Goal: Connect with others: Connect with others

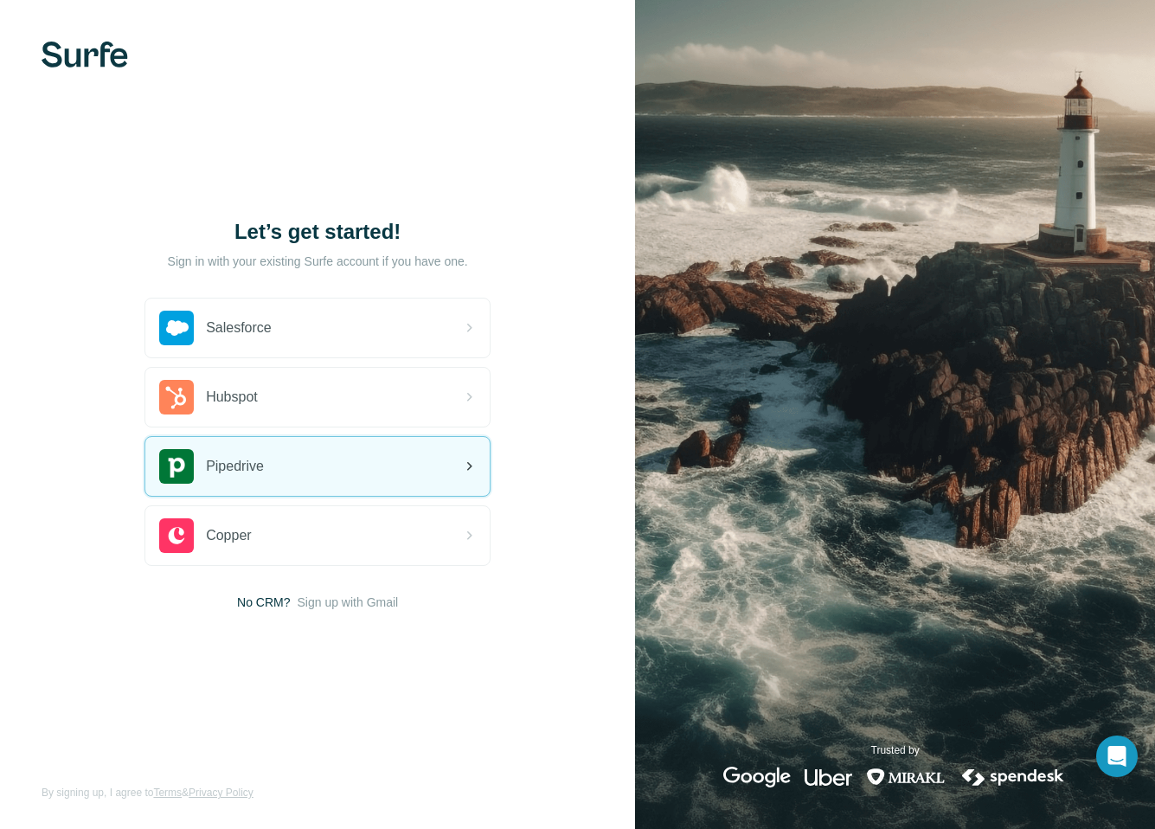
click at [246, 462] on span "Pipedrive" at bounding box center [235, 466] width 58 height 21
click at [258, 466] on span "Pipedrive" at bounding box center [235, 466] width 58 height 21
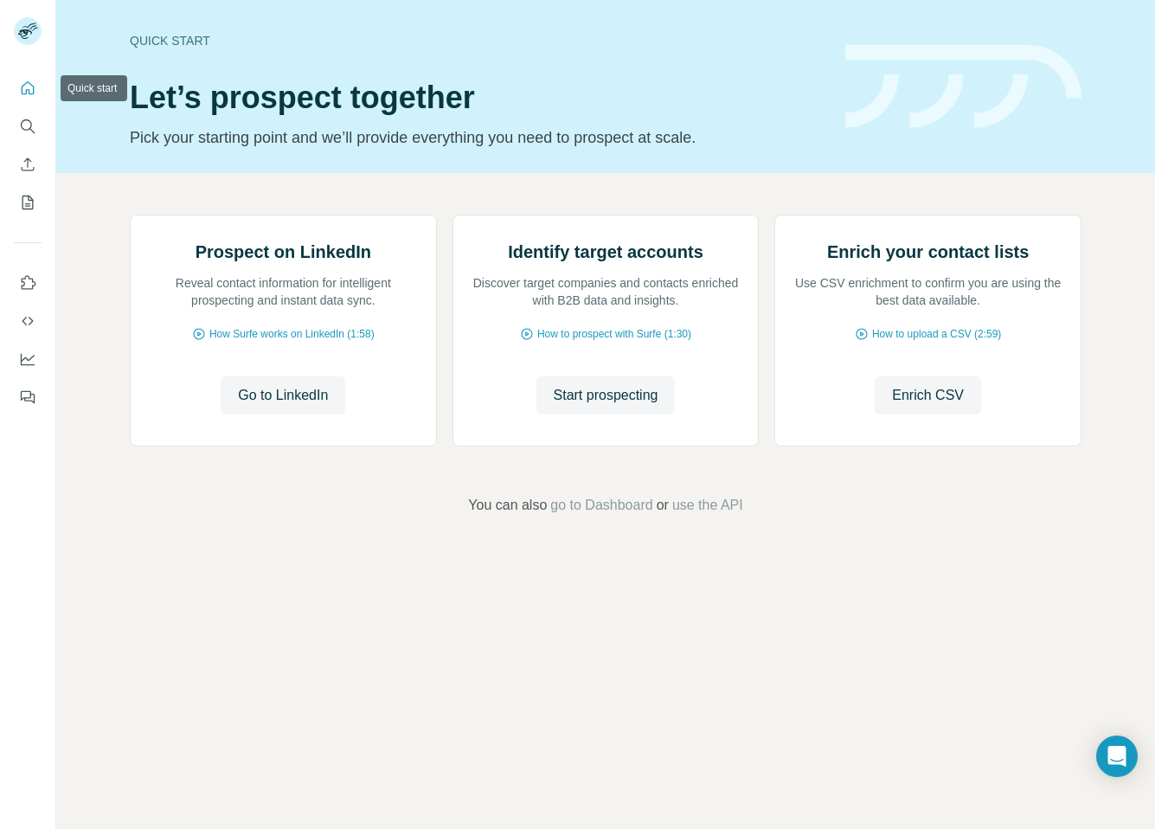
click at [19, 82] on icon "Quick start" at bounding box center [27, 88] width 17 height 17
click at [32, 92] on icon "Quick start" at bounding box center [27, 88] width 17 height 17
click at [27, 126] on icon "Search" at bounding box center [27, 126] width 17 height 17
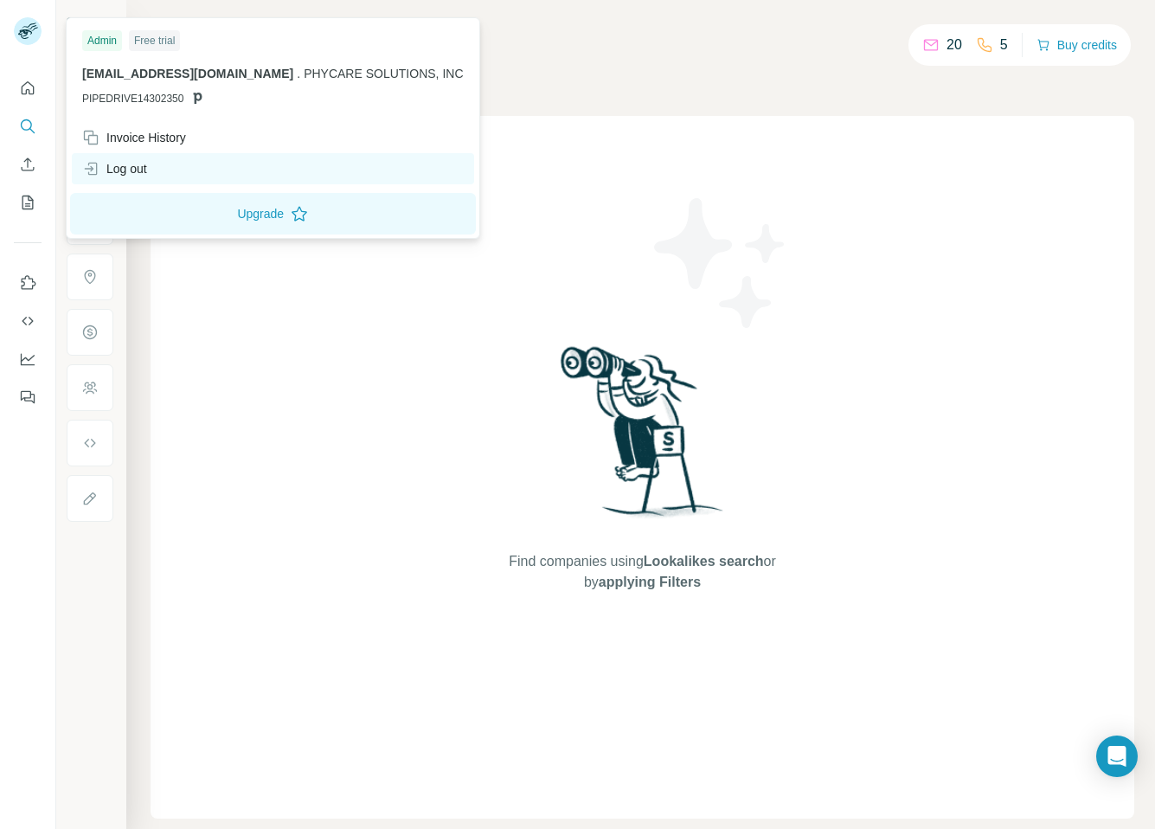
click at [141, 170] on div "Log out" at bounding box center [114, 168] width 65 height 17
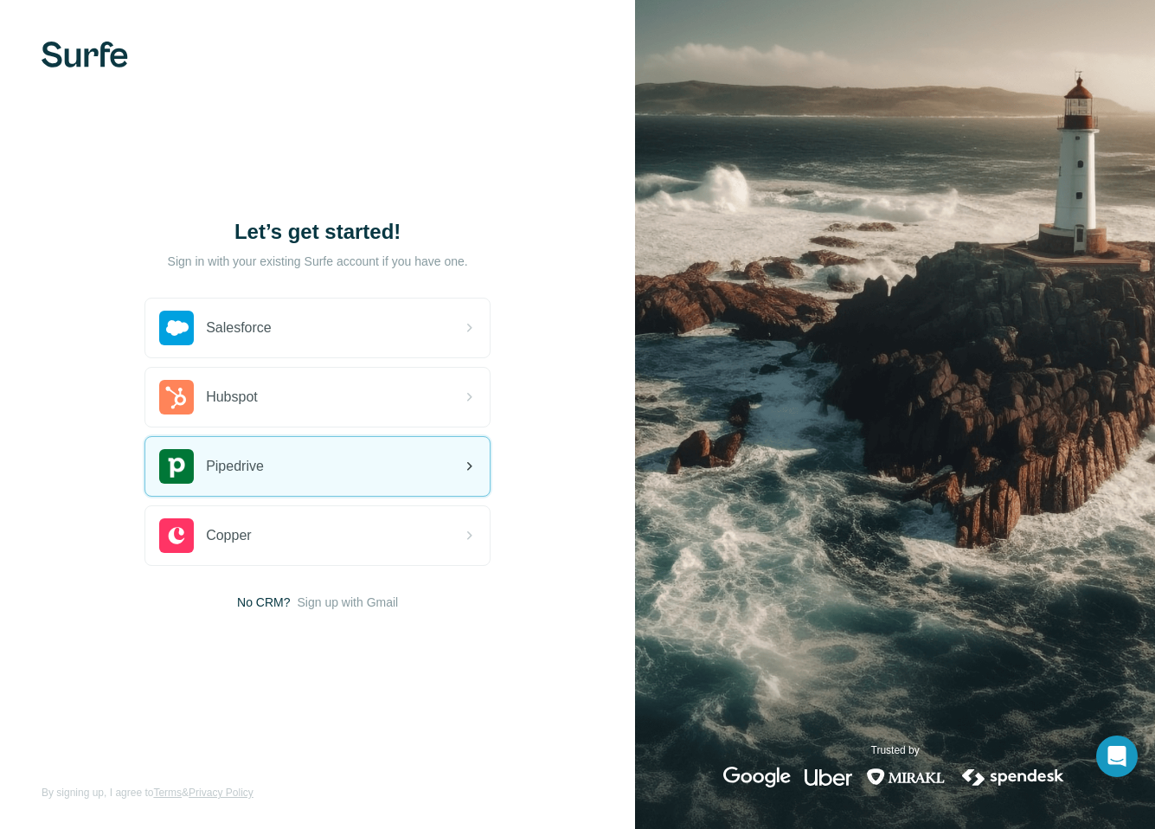
click at [193, 462] on img at bounding box center [176, 466] width 35 height 35
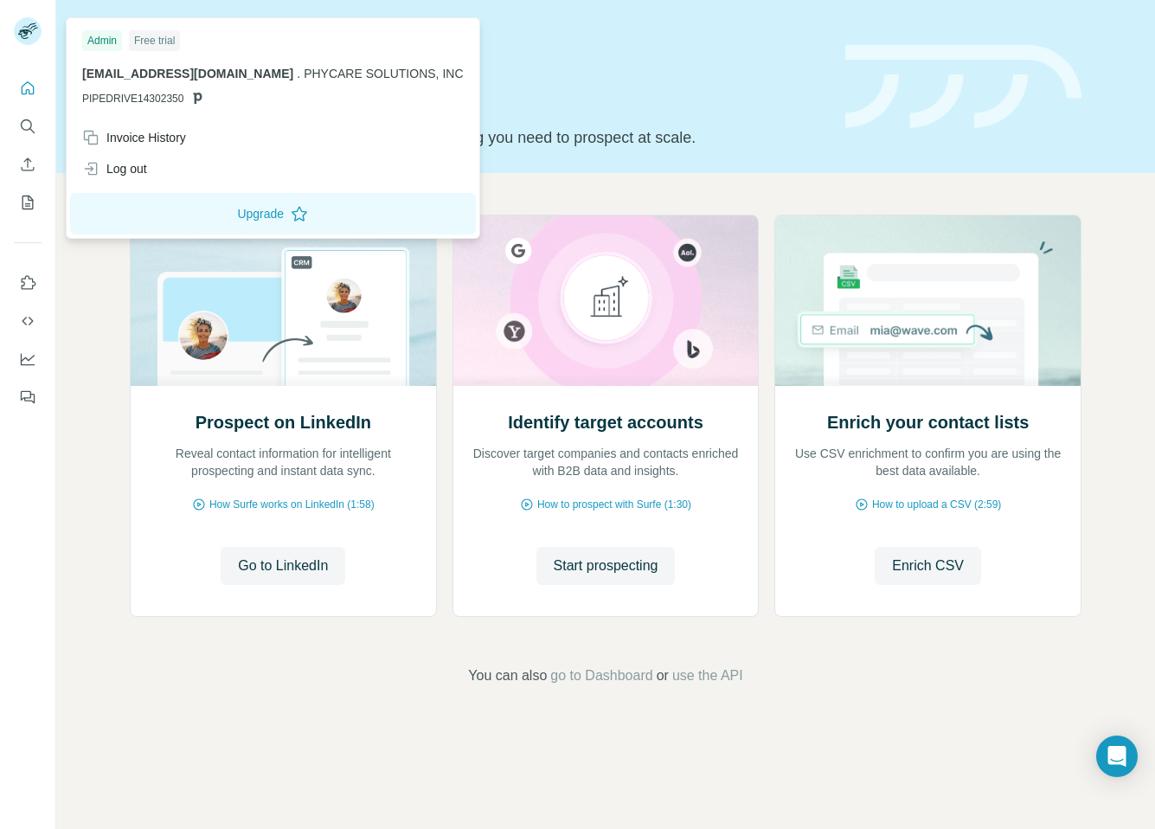
click at [27, 42] on rect at bounding box center [28, 31] width 28 height 28
click at [175, 162] on div "Log out" at bounding box center [273, 168] width 402 height 31
click at [175, 163] on div "Log out" at bounding box center [273, 168] width 402 height 31
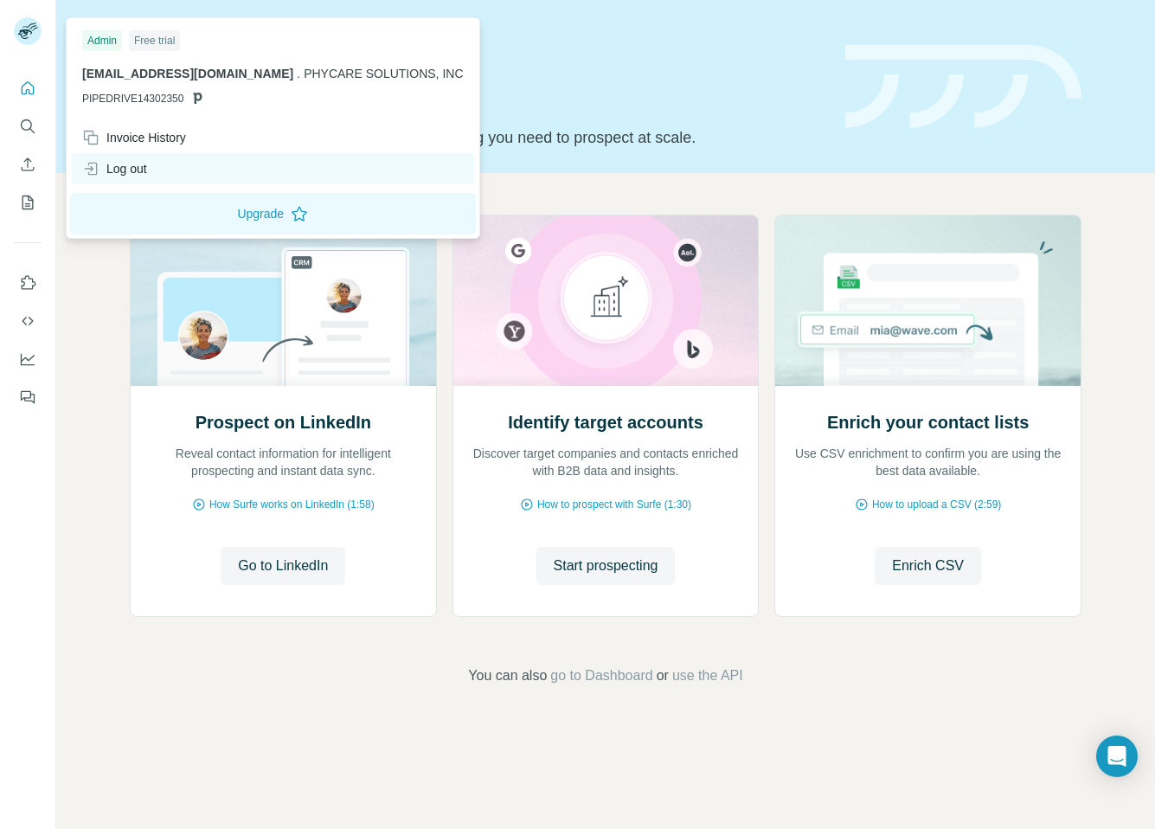
click at [175, 163] on div "Log out" at bounding box center [273, 168] width 402 height 31
click at [158, 175] on div "Log out" at bounding box center [273, 168] width 402 height 31
click at [189, 175] on div "Log out" at bounding box center [273, 168] width 402 height 31
click at [189, 174] on div "Log out" at bounding box center [273, 168] width 402 height 31
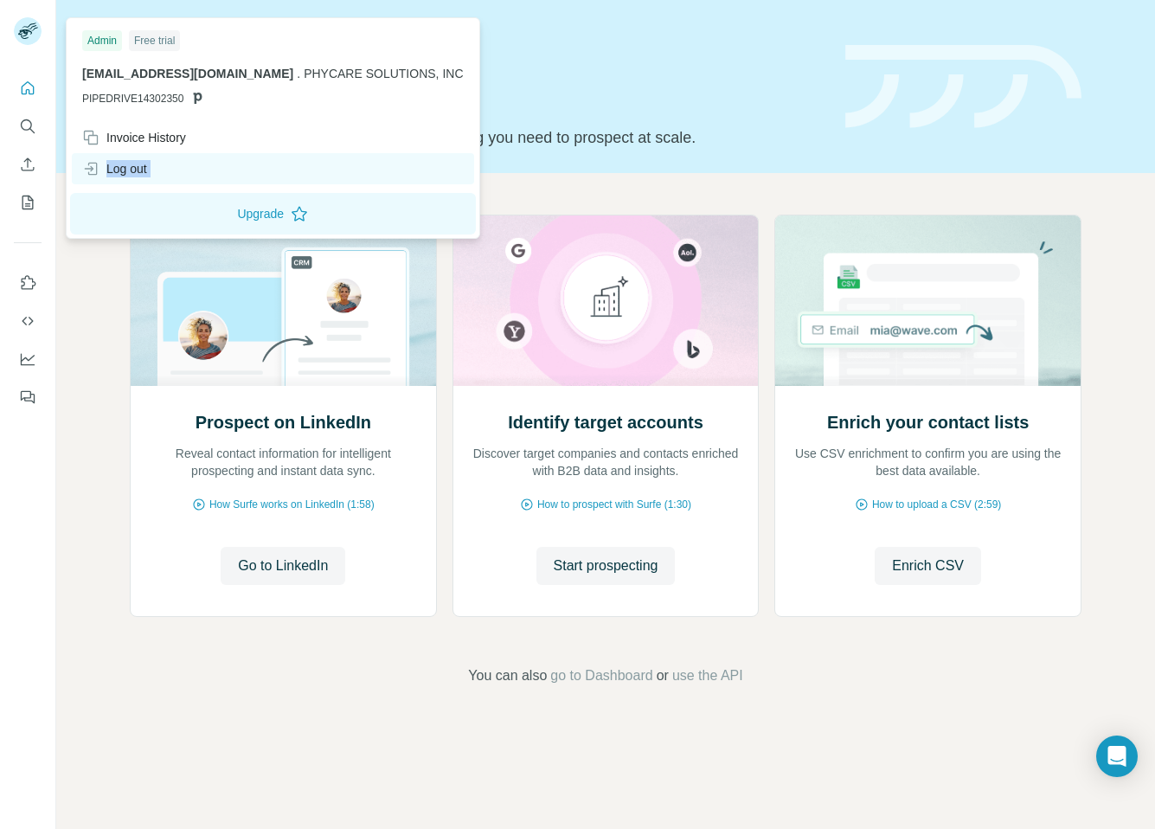
click at [189, 174] on div "Log out" at bounding box center [273, 168] width 402 height 31
click at [111, 171] on div "Log out" at bounding box center [114, 168] width 65 height 17
click at [117, 159] on div "Log out" at bounding box center [273, 168] width 402 height 31
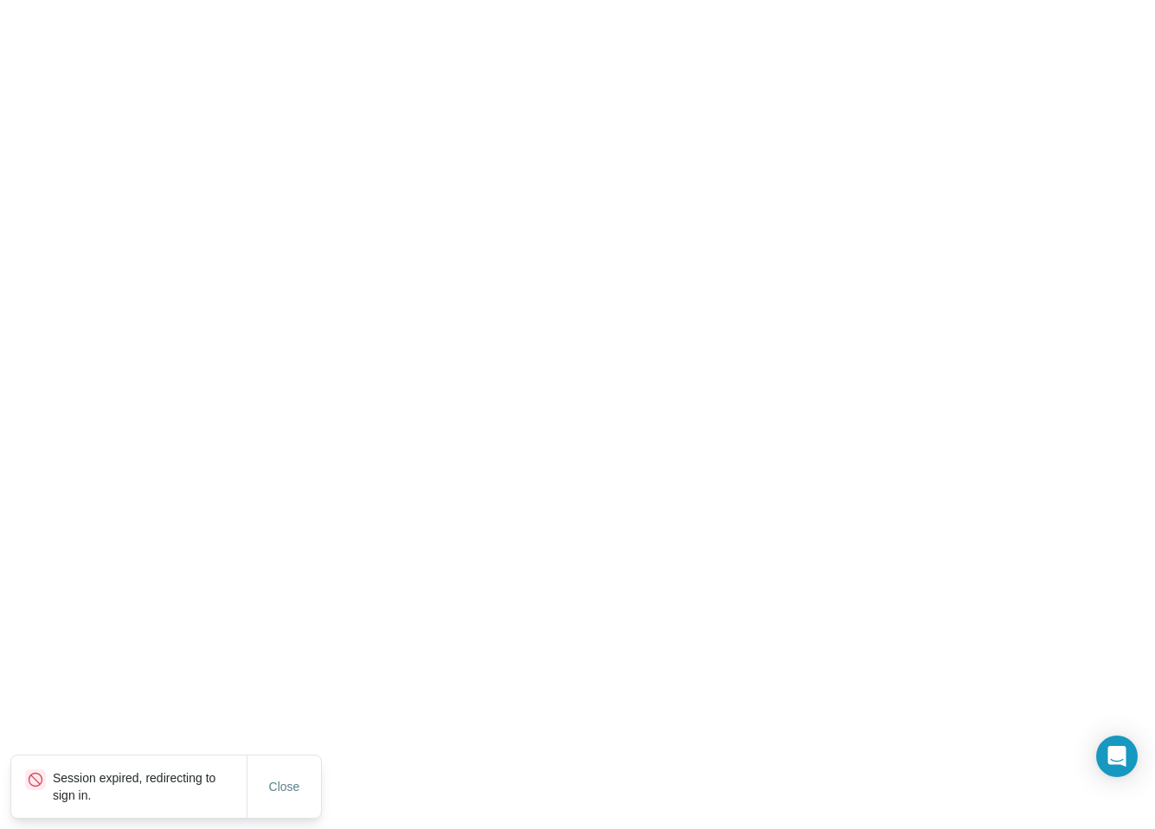
click at [117, 0] on html "Session expired, redirecting to sign in. Close" at bounding box center [577, 0] width 1155 height 0
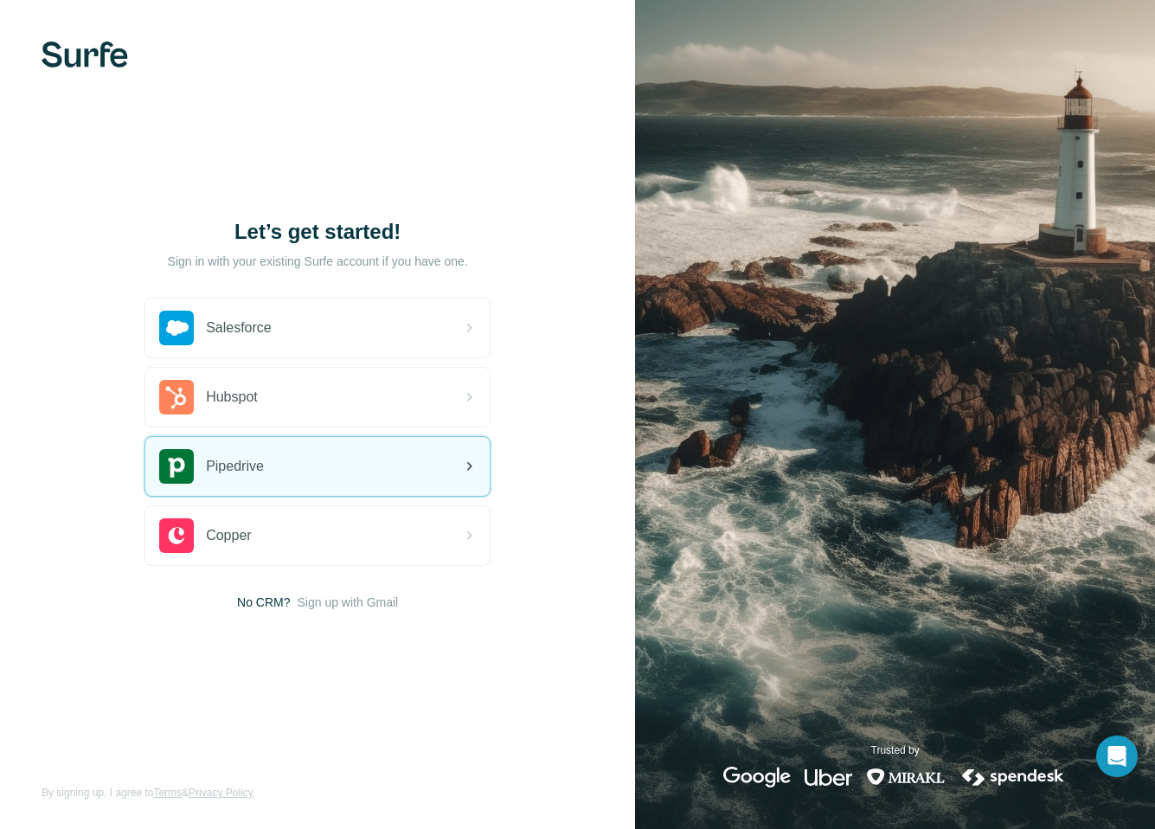
click at [234, 459] on span "Pipedrive" at bounding box center [235, 466] width 58 height 21
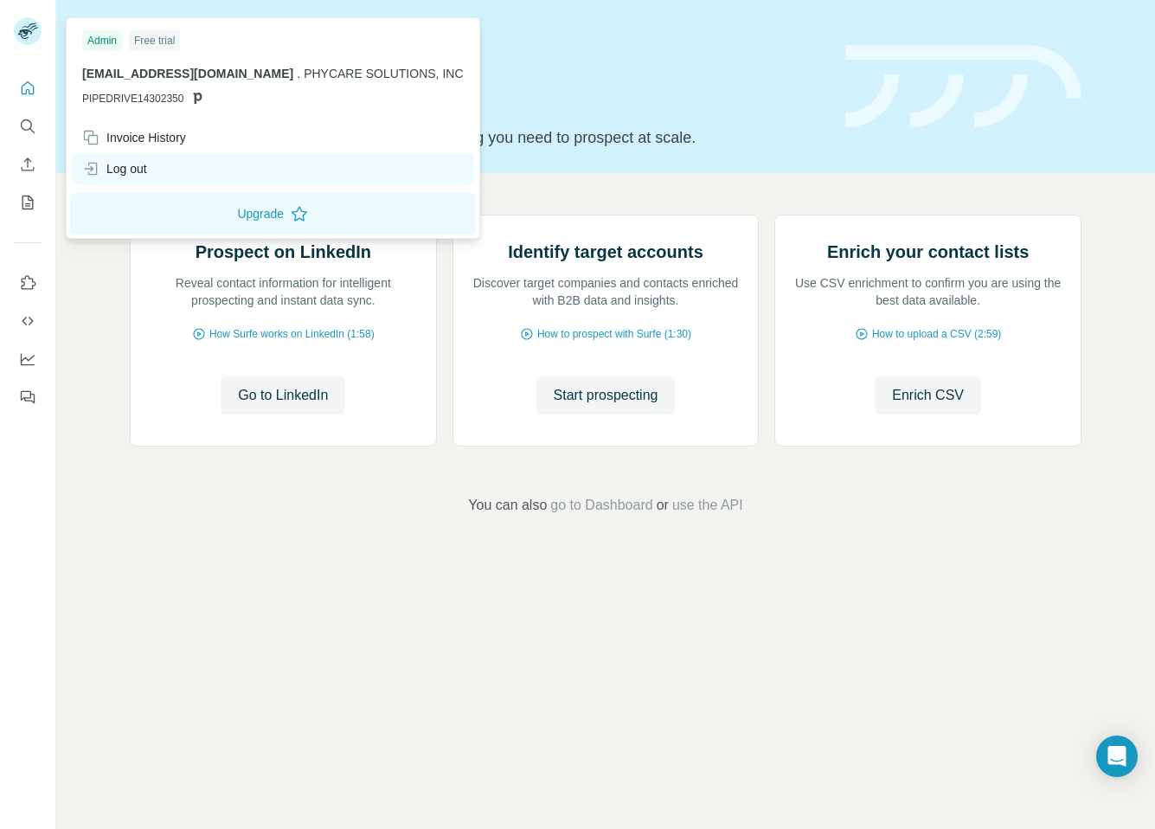
click at [119, 178] on div "Log out" at bounding box center [273, 168] width 402 height 31
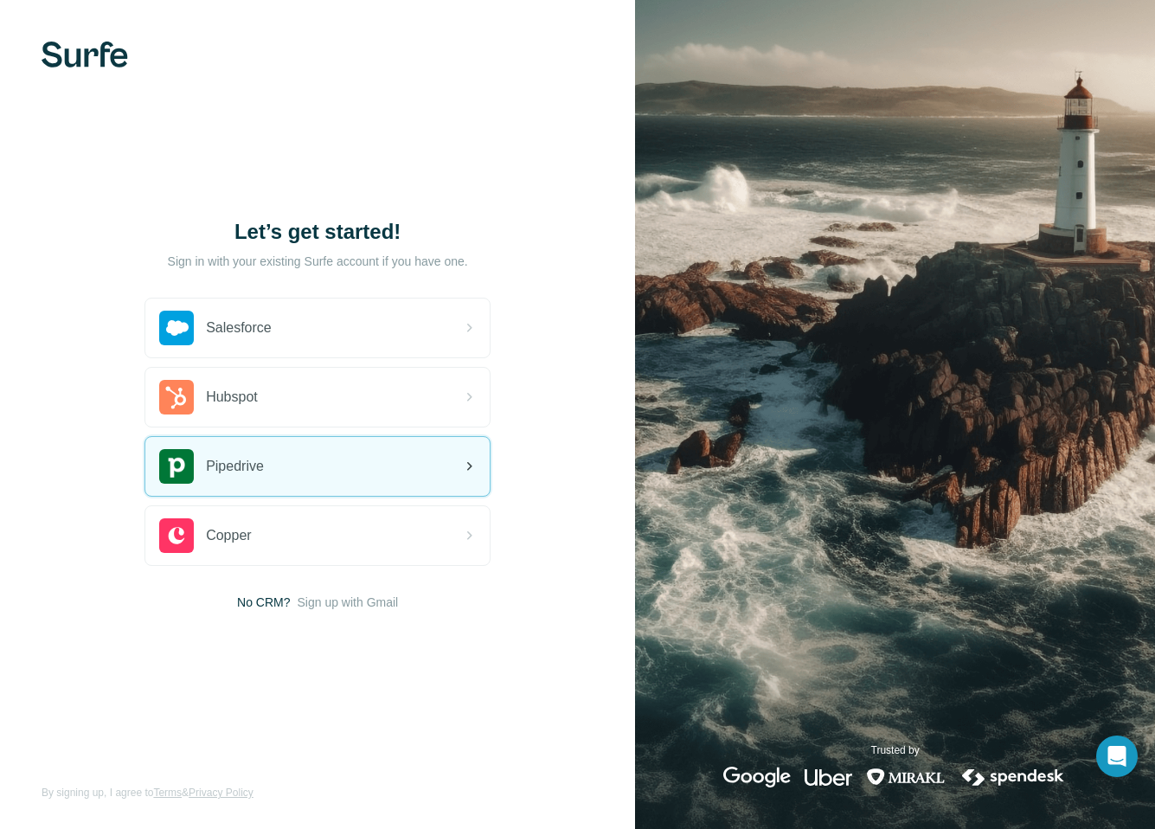
click at [303, 473] on div "Pipedrive" at bounding box center [317, 466] width 344 height 59
click at [277, 477] on div "Pipedrive" at bounding box center [317, 466] width 344 height 59
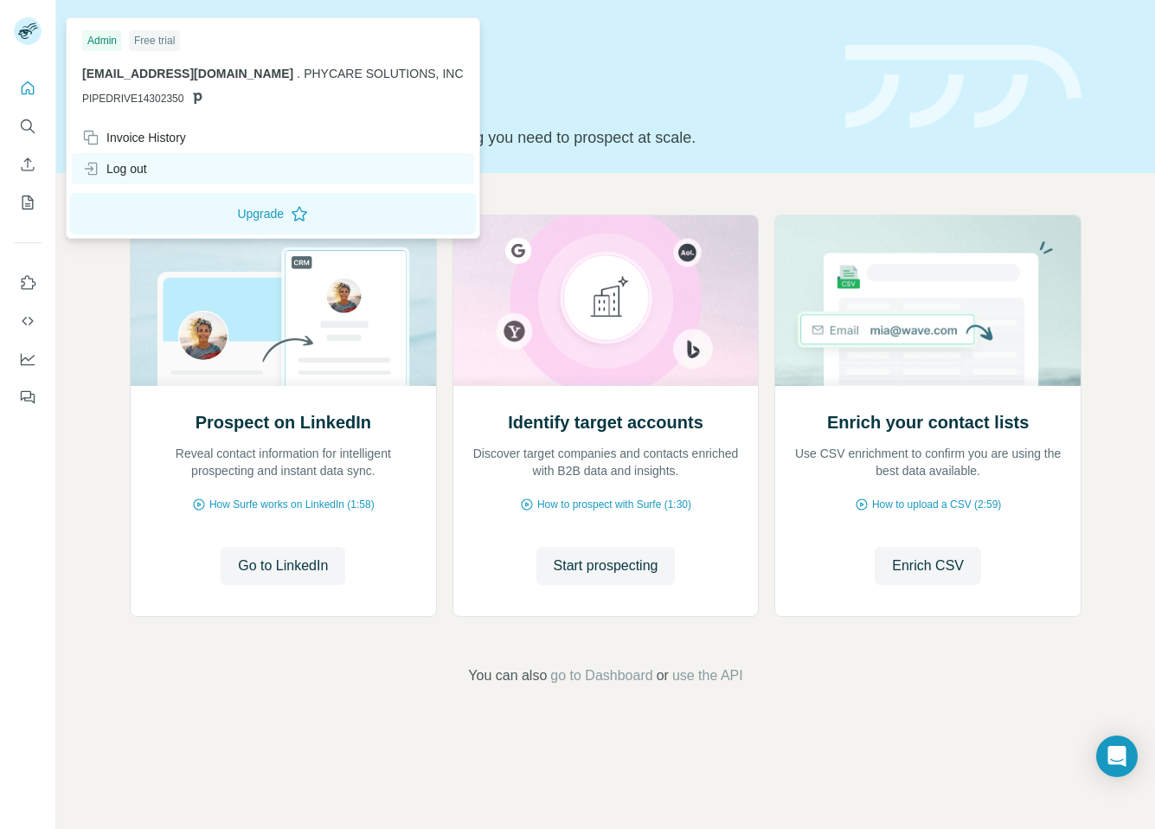
click at [127, 170] on div "Log out" at bounding box center [114, 168] width 65 height 17
click at [136, 165] on html "Quick start Let’s prospect together Pick your starting point and we’ll provide …" at bounding box center [577, 414] width 1155 height 829
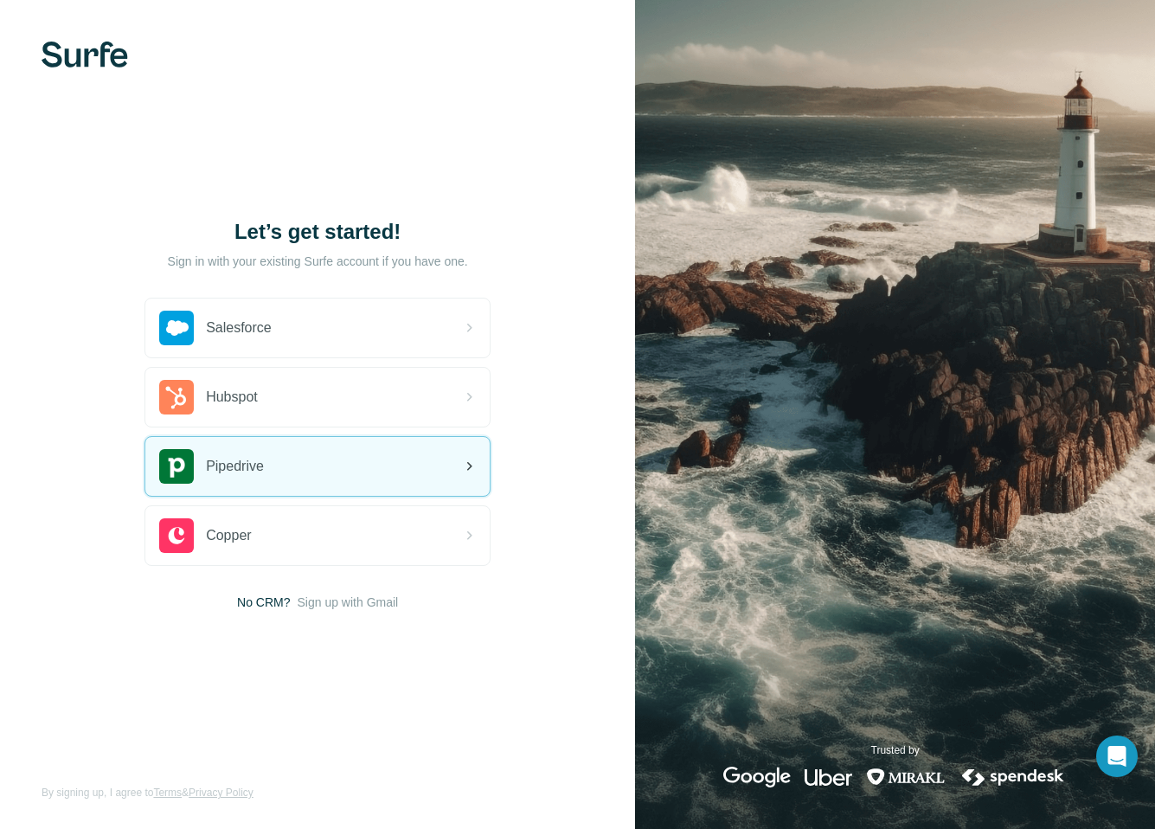
click at [374, 470] on div "Pipedrive" at bounding box center [317, 466] width 344 height 59
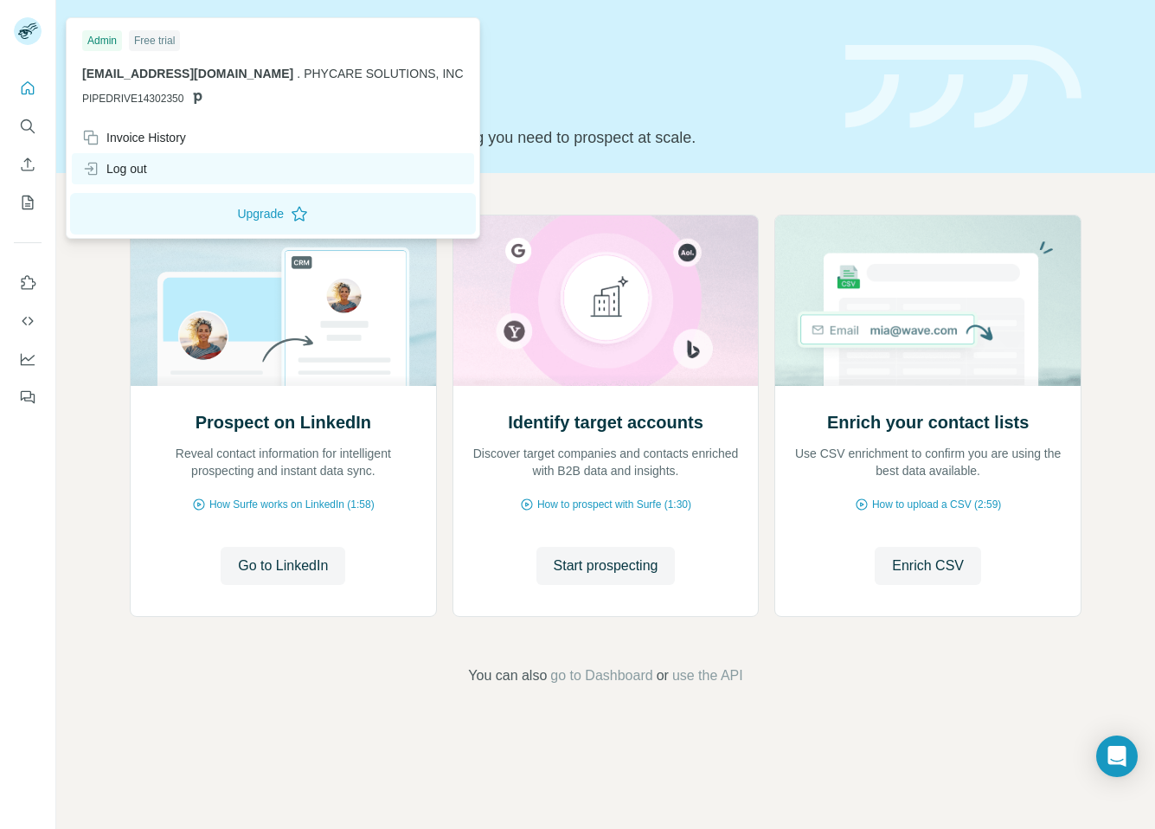
click at [178, 170] on div "Log out" at bounding box center [273, 168] width 402 height 31
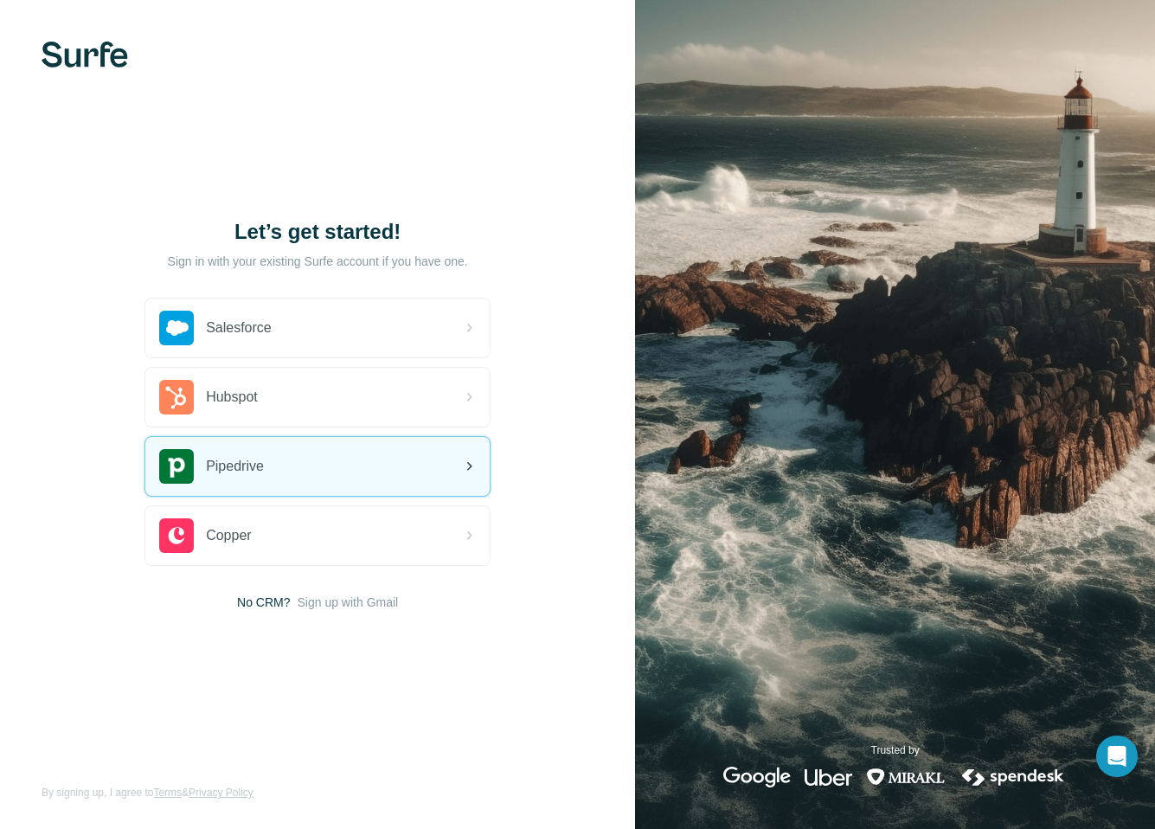
click at [280, 456] on div "Pipedrive" at bounding box center [317, 466] width 344 height 59
